Goal: Transaction & Acquisition: Obtain resource

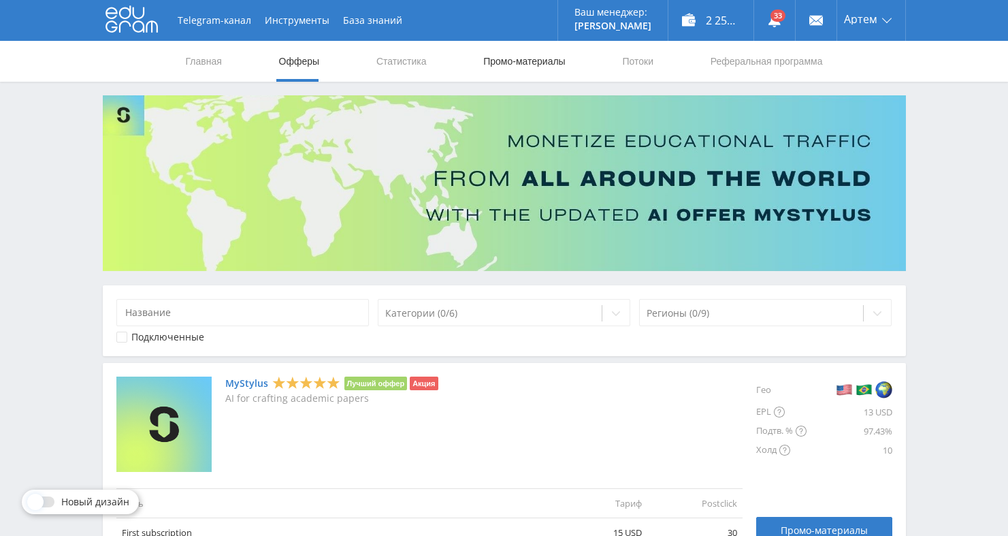
click at [492, 57] on link "Промо-материалы" at bounding box center [524, 61] width 84 height 41
select select "376"
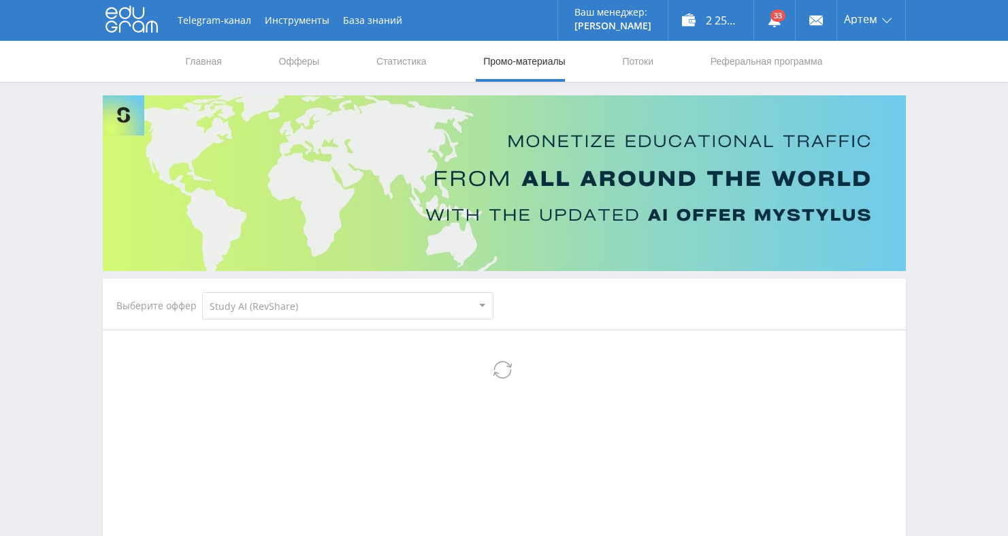
select select "376"
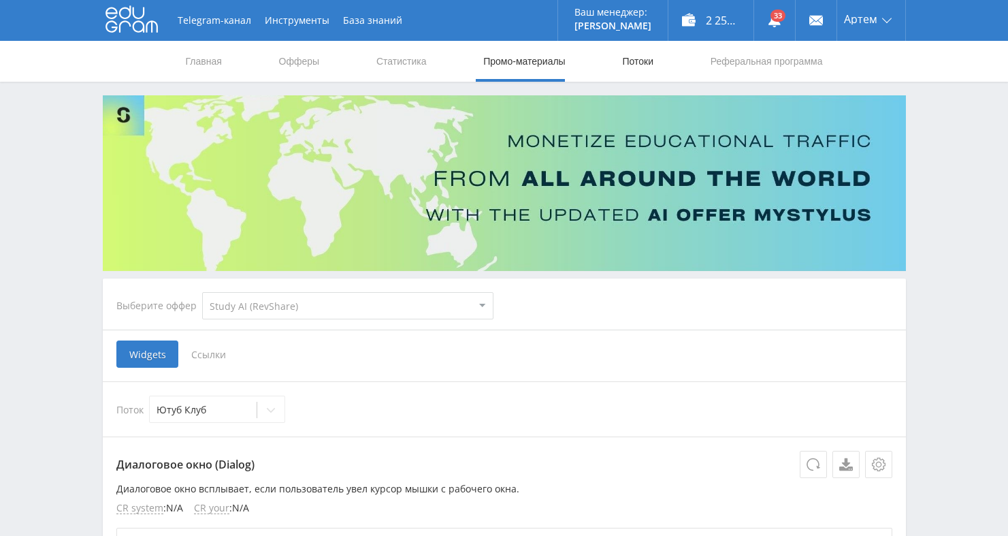
click at [621, 59] on link "Потоки" at bounding box center [638, 61] width 34 height 41
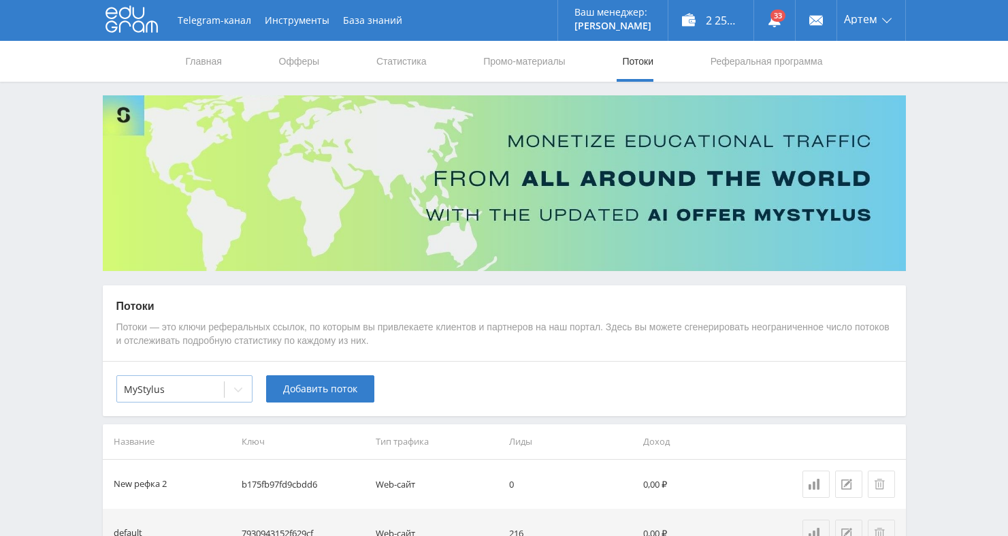
click at [205, 392] on div at bounding box center [170, 390] width 93 height 14
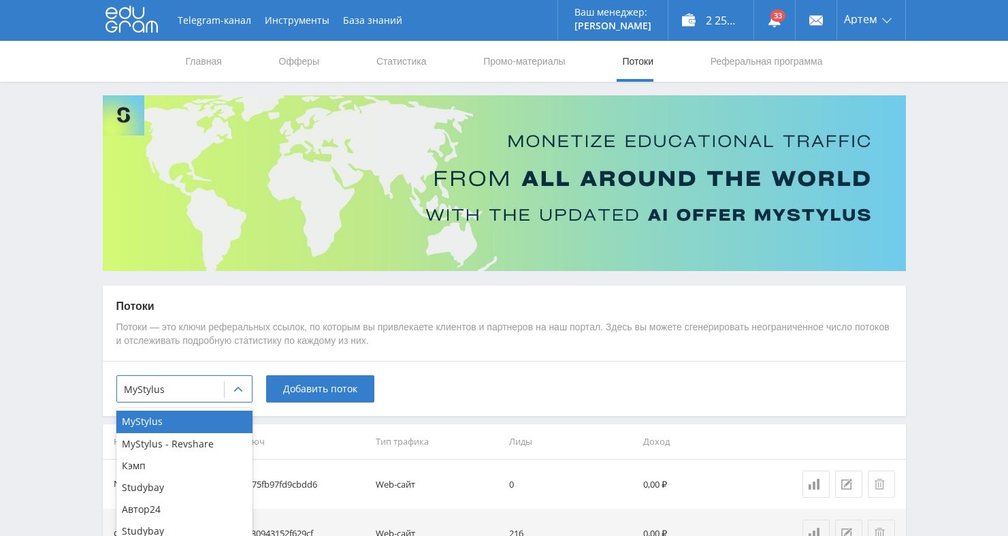
click at [52, 453] on div "Telegram-канал Инструменты База знаний Ваш менеджер: [PERSON_NAME] [PERSON_NAME…" at bounding box center [504, 313] width 1008 height 626
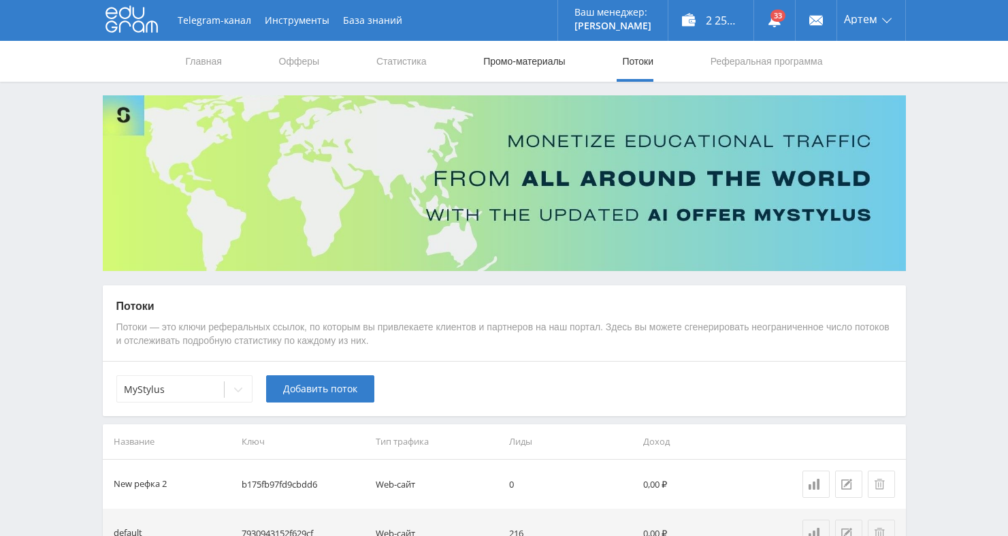
click at [537, 63] on link "Промо-материалы" at bounding box center [524, 61] width 84 height 41
select select "376"
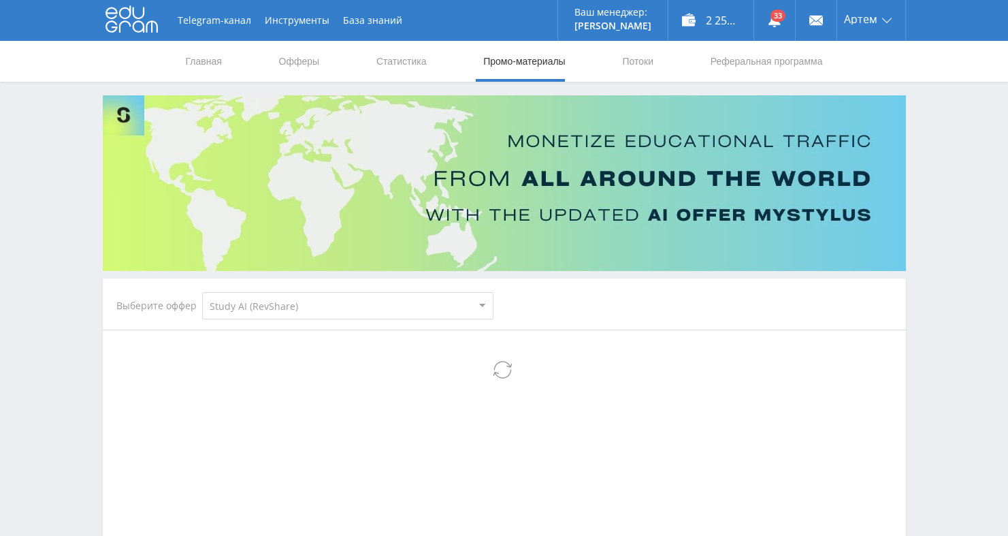
select select "376"
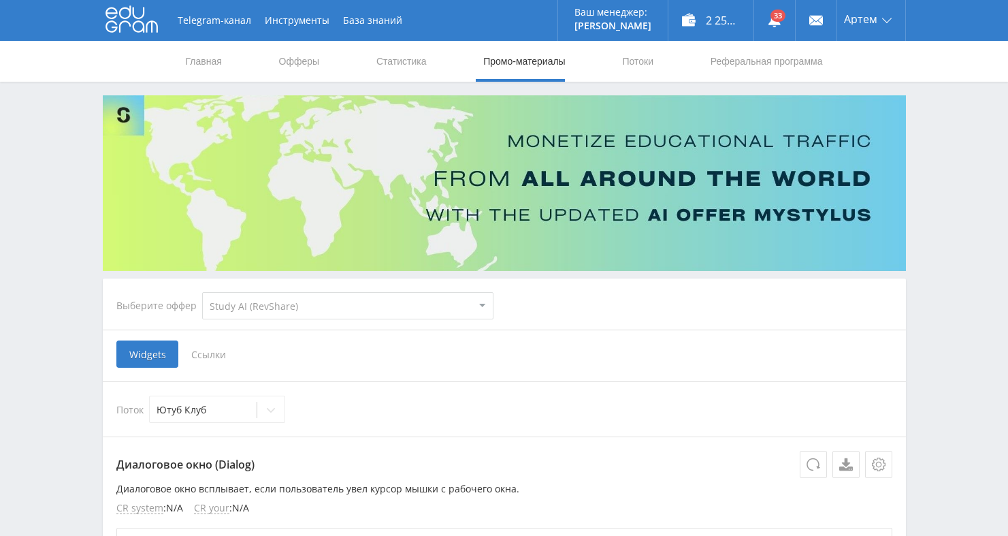
click at [277, 307] on select "MyStylus MyStylus - Revshare Кэмп Studybay Автор24 Studybay [GEOGRAPHIC_DATA] S…" at bounding box center [347, 305] width 291 height 27
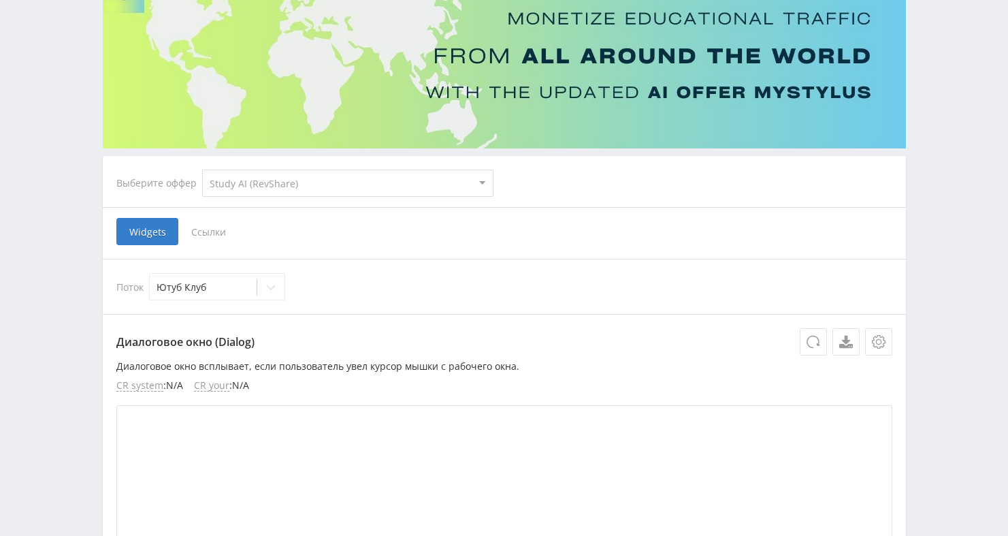
scroll to position [204, 0]
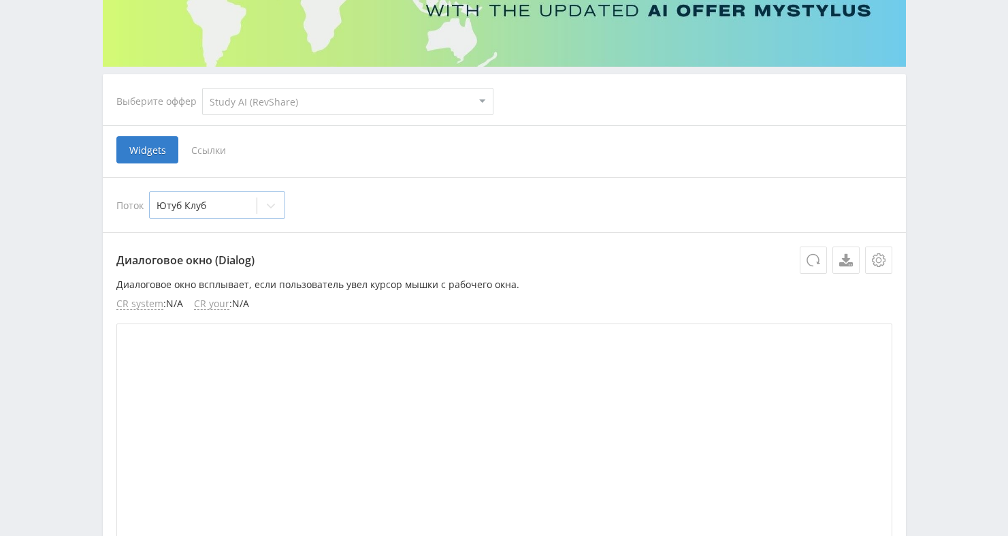
click at [240, 205] on div at bounding box center [203, 206] width 93 height 14
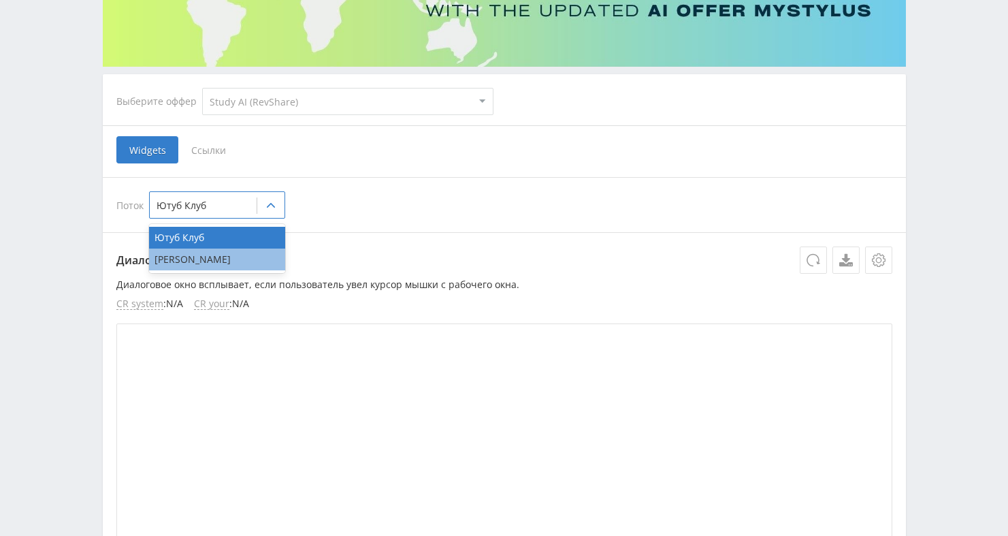
click at [220, 260] on div "[PERSON_NAME]" at bounding box center [217, 260] width 136 height 22
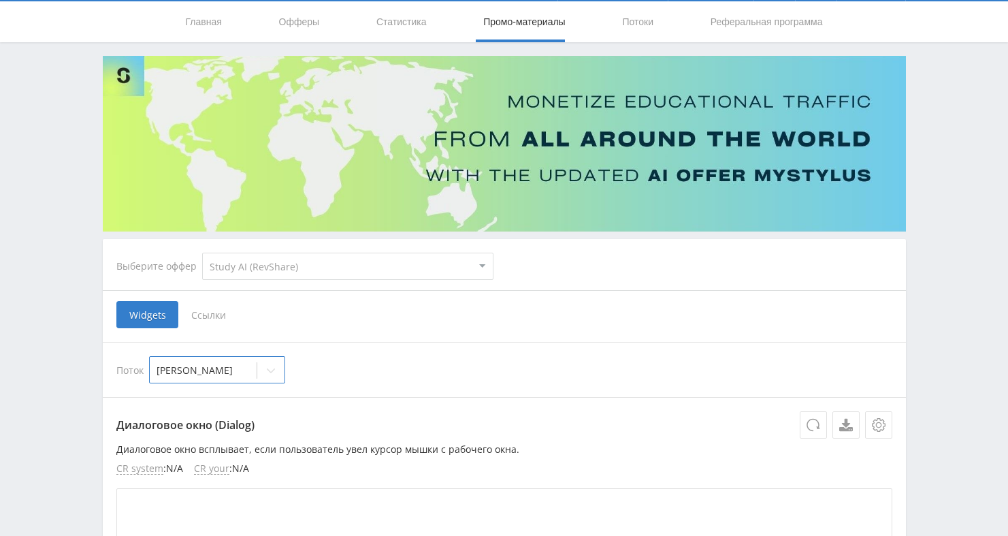
scroll to position [35, 0]
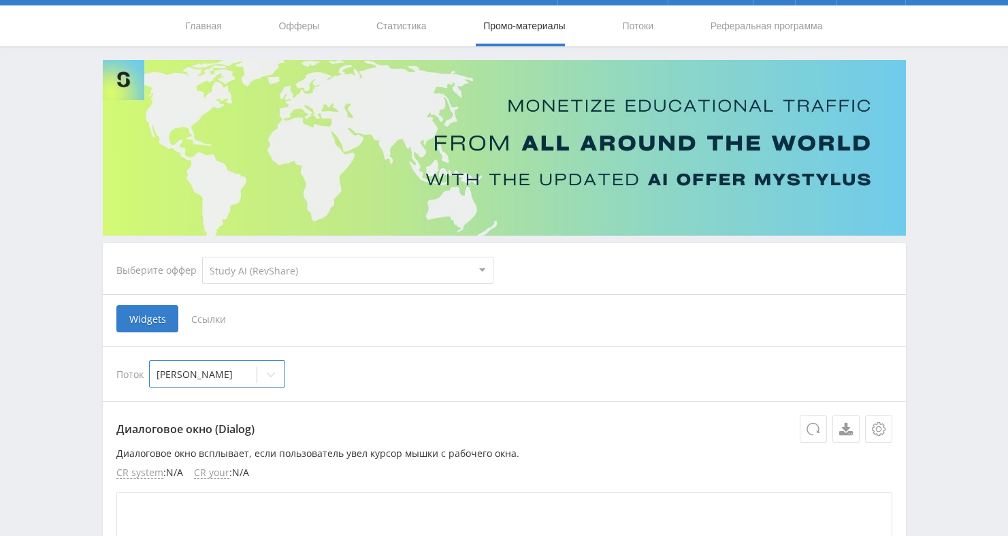
click at [214, 320] on span "Ссылки" at bounding box center [208, 318] width 61 height 27
click at [0, 0] on input "Ссылки" at bounding box center [0, 0] width 0 height 0
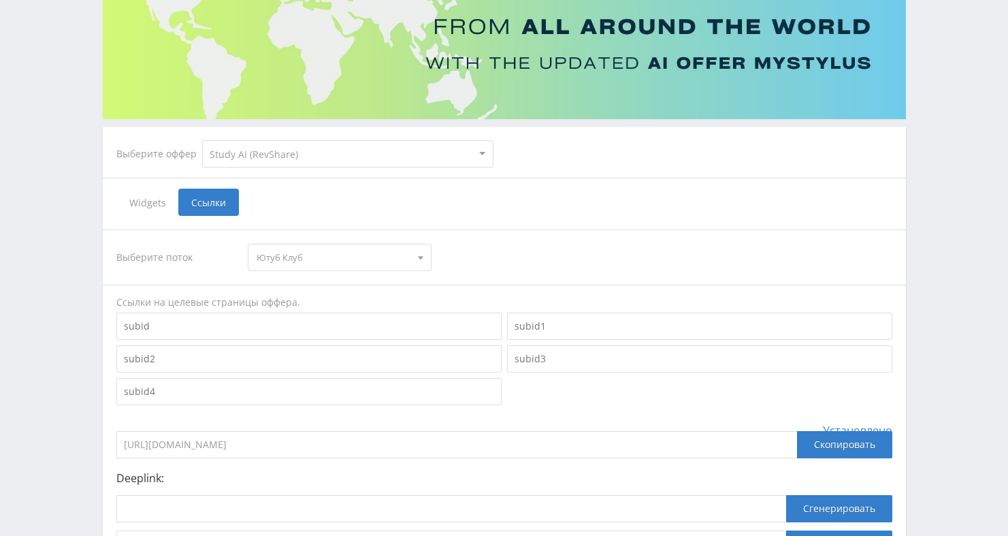
scroll to position [283, 0]
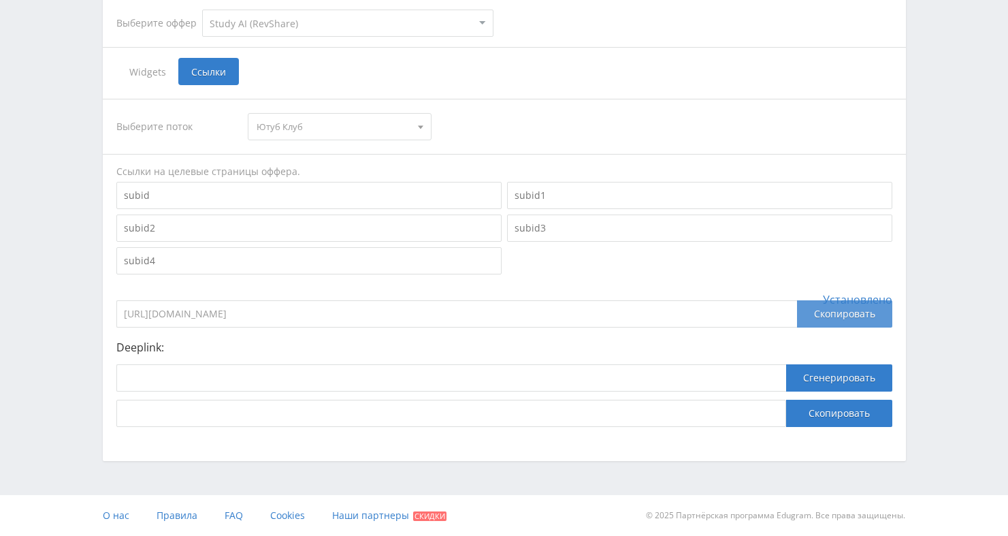
click at [842, 310] on div "Скопировать" at bounding box center [844, 313] width 95 height 27
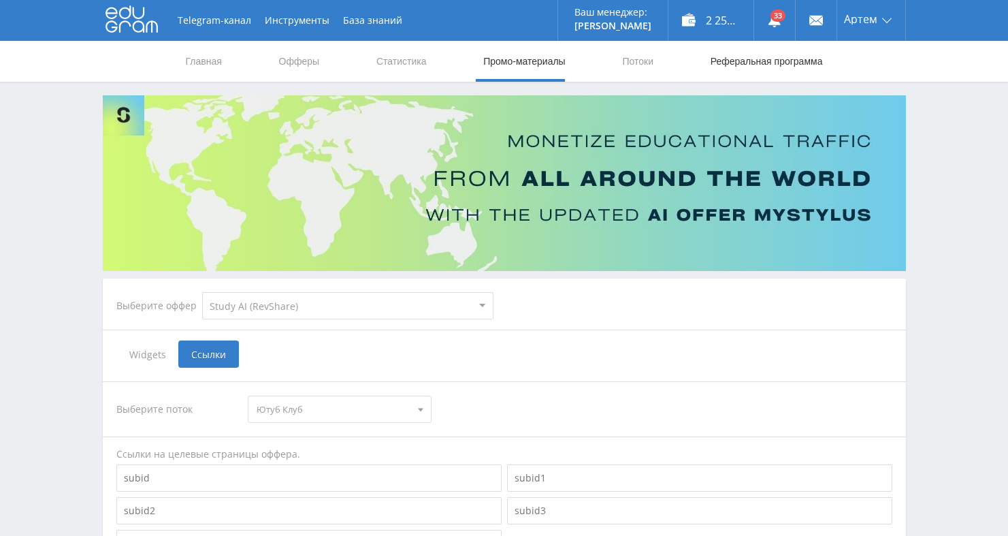
click at [783, 56] on link "Реферальная программа" at bounding box center [766, 61] width 115 height 41
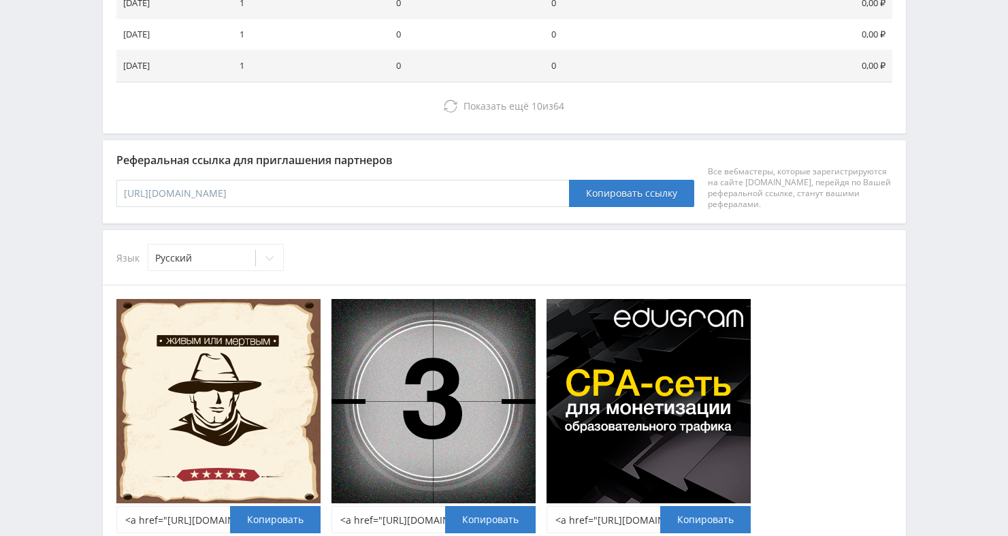
scroll to position [729, 0]
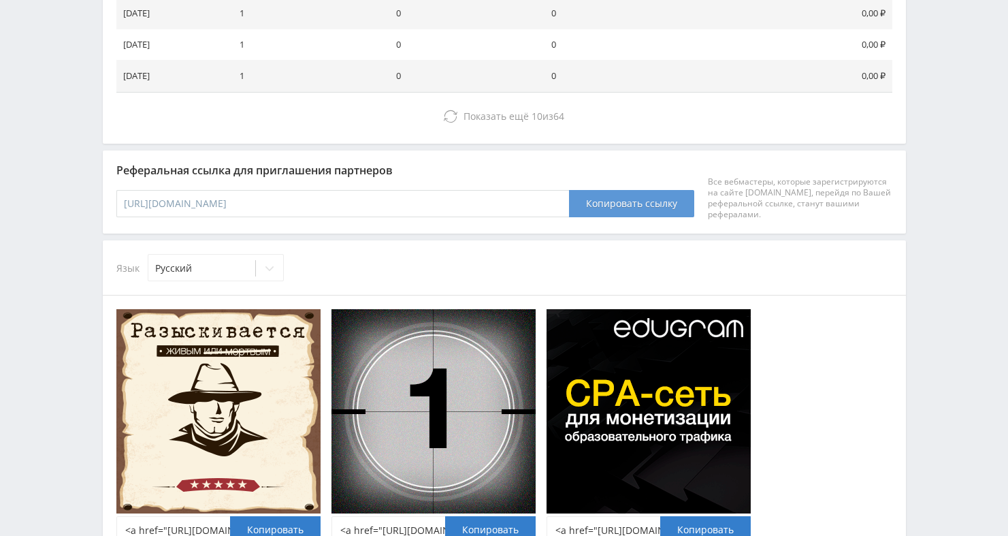
click at [620, 213] on button "Копировать ссылку" at bounding box center [631, 203] width 125 height 27
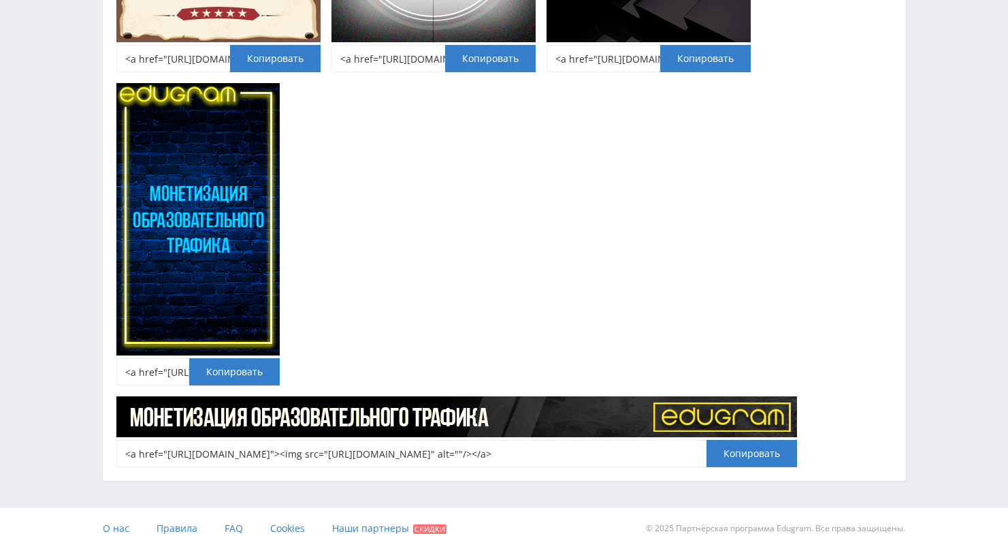
scroll to position [1209, 0]
